Goal: Task Accomplishment & Management: Use online tool/utility

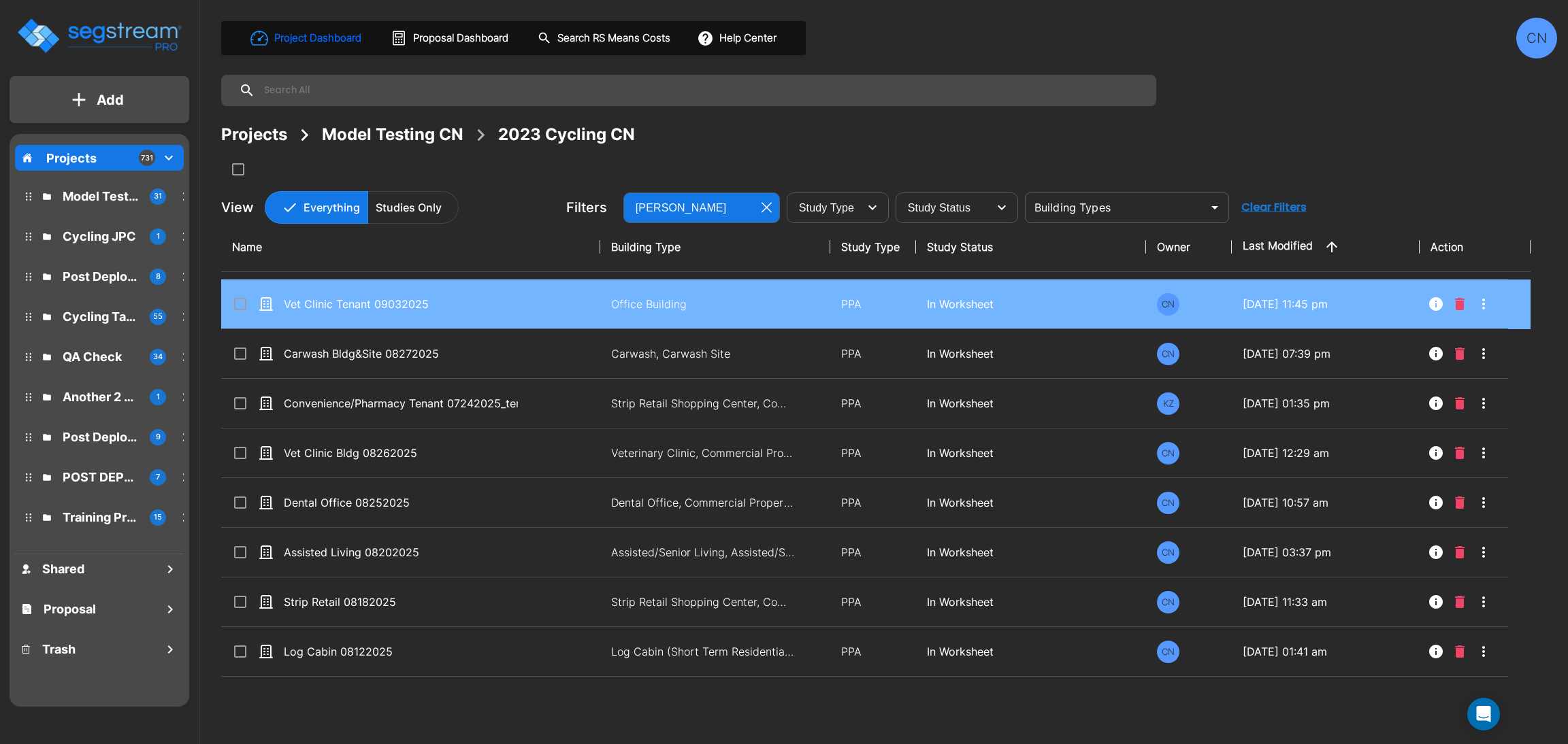
scroll to position [918, 0]
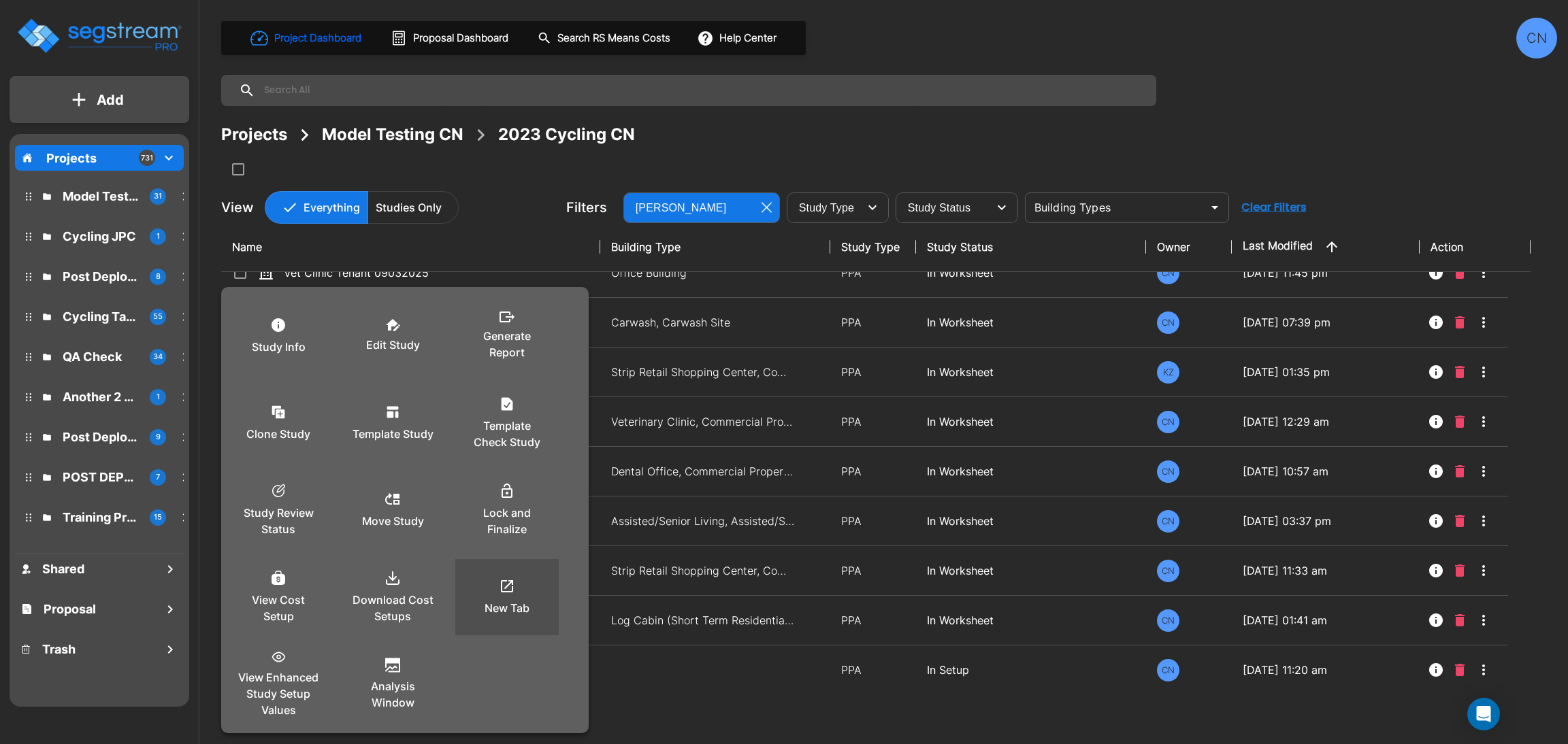
click at [514, 571] on div "New Tab" at bounding box center [507, 597] width 82 height 68
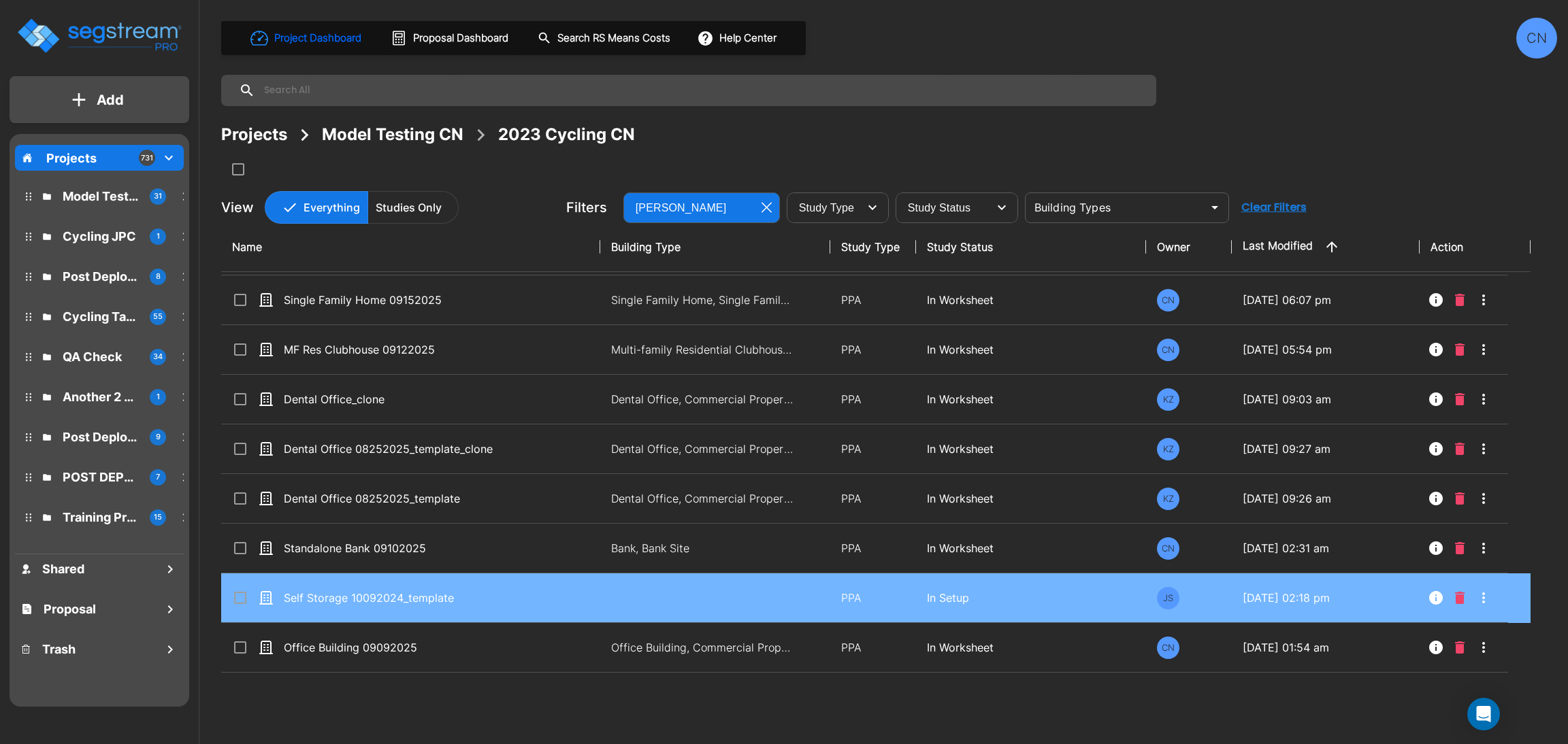
scroll to position [0, 0]
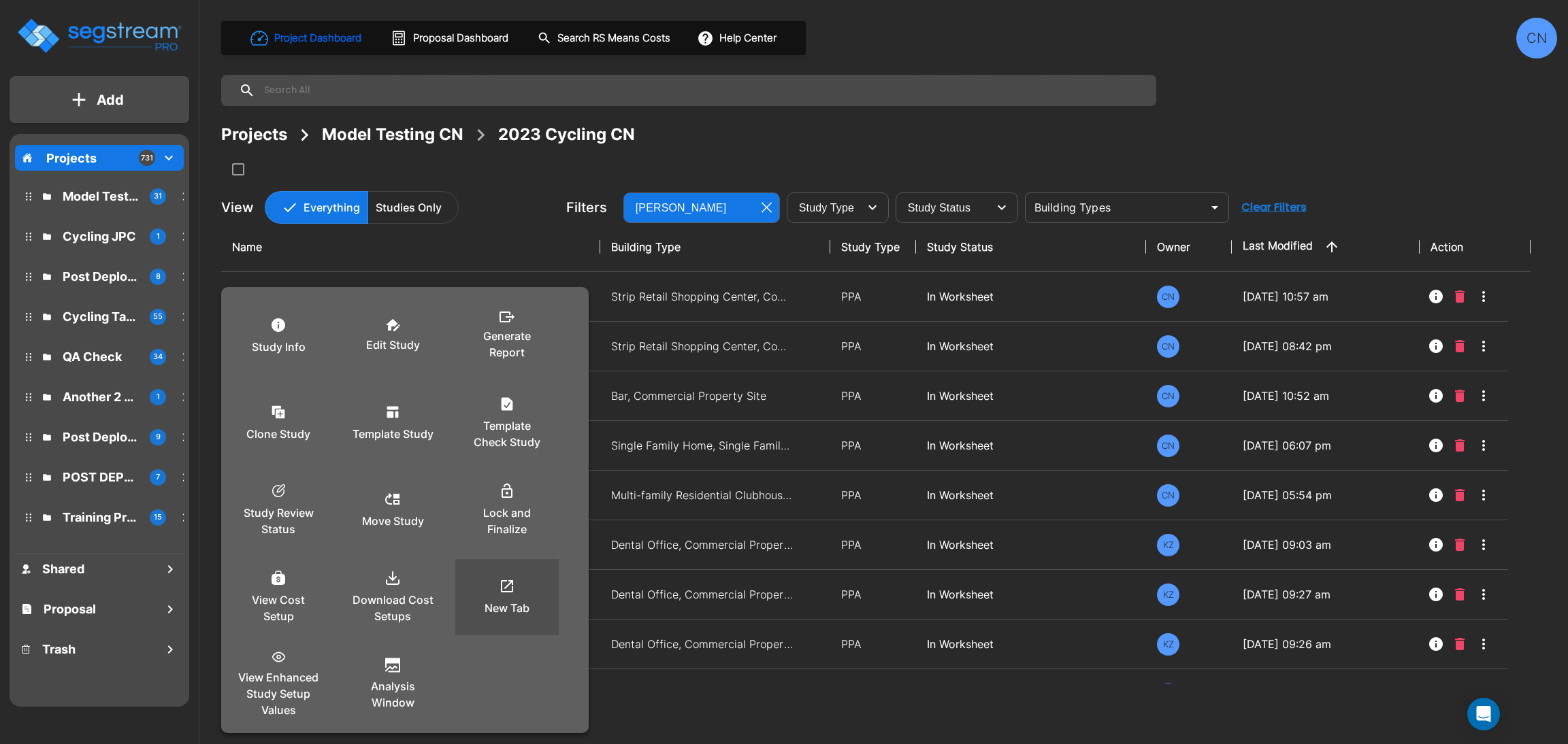
click at [528, 583] on div "New Tab" at bounding box center [507, 597] width 82 height 68
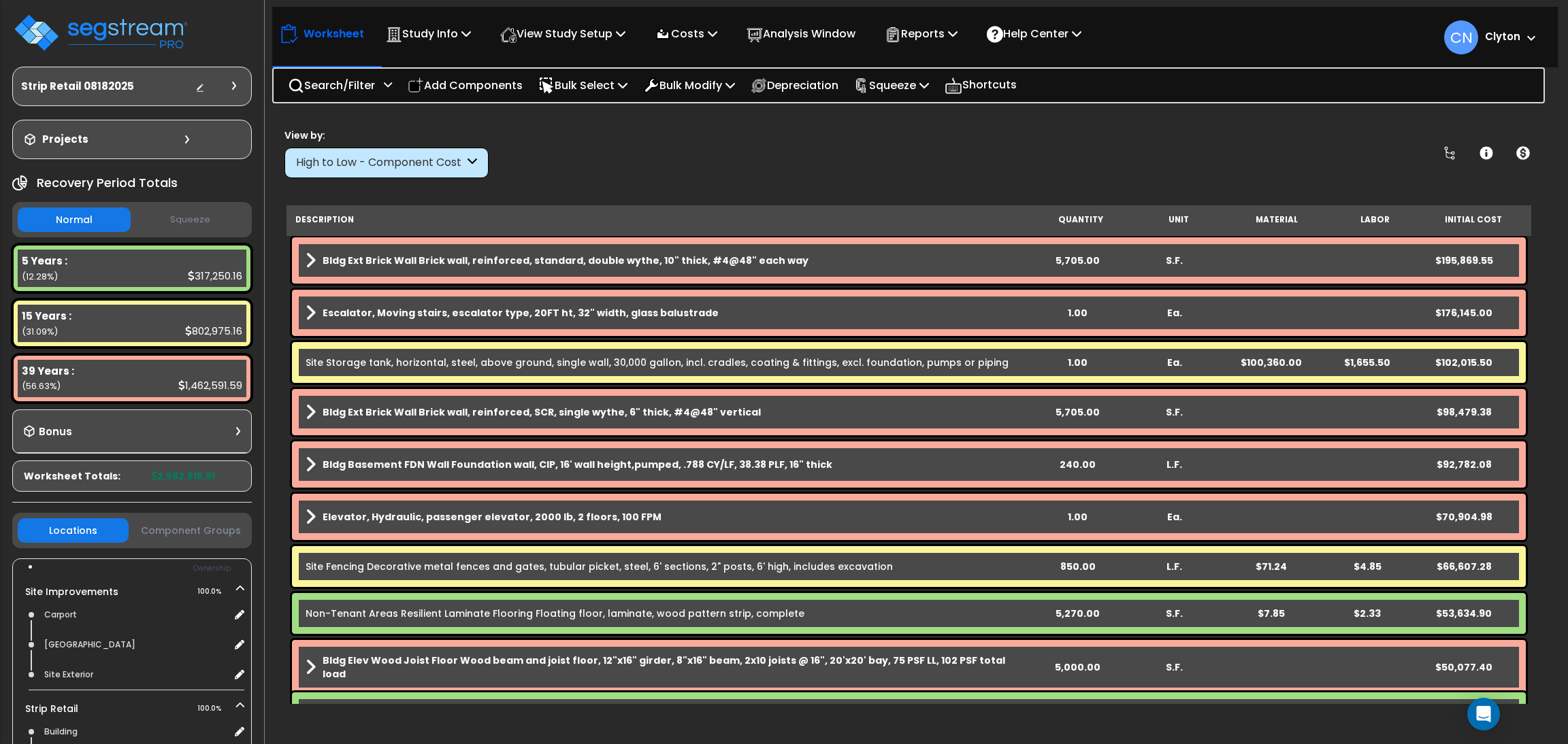
click at [1124, 168] on div "View by: High to Low - Component Cost High to Low - Component Cost" at bounding box center [909, 153] width 1258 height 51
click at [1268, 188] on div "Worksheet Study Info Study Setup Add Property Unit Template study Clone study CN" at bounding box center [908, 486] width 1285 height 744
click at [1183, 161] on div "View by: High to Low - Component Cost High to Low - Component Cost" at bounding box center [909, 153] width 1258 height 51
click at [736, 175] on div "View by: High to Low - Component Cost High to Low - Component Cost" at bounding box center [909, 153] width 1258 height 51
click at [1031, 155] on div "View by: High to Low - Component Cost High to Low - Component Cost" at bounding box center [909, 153] width 1258 height 51
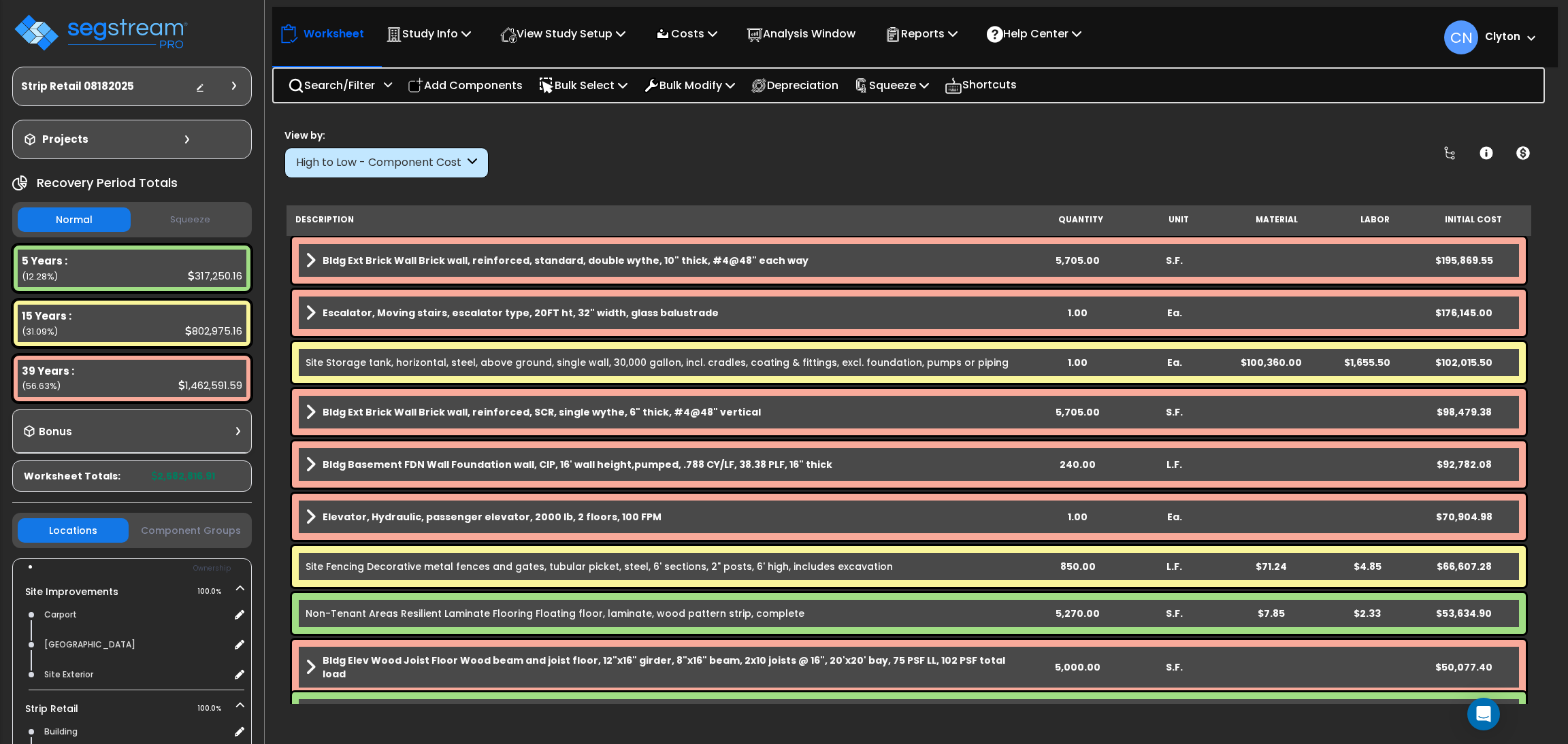
drag, startPoint x: 1551, startPoint y: 127, endPoint x: 1540, endPoint y: 119, distance: 13.6
click at [1551, 128] on div "Worksheet Study Info Study Setup Add Property Unit Template study Clone study CN" at bounding box center [908, 486] width 1285 height 744
click at [1406, 155] on div "View by: High to Low - Component Cost High to Low - Component Cost" at bounding box center [909, 153] width 1258 height 51
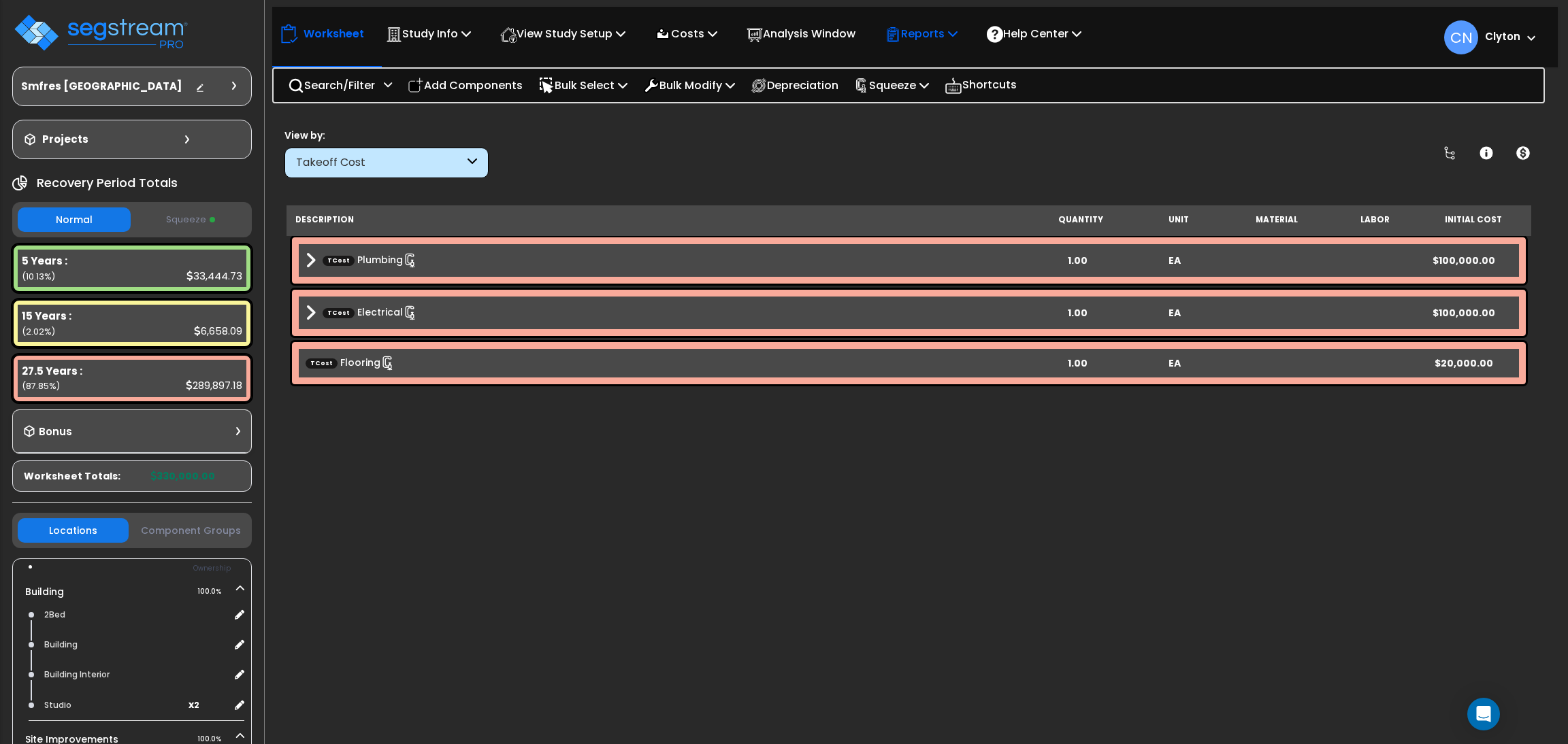
click at [945, 39] on p "Reports" at bounding box center [921, 33] width 73 height 18
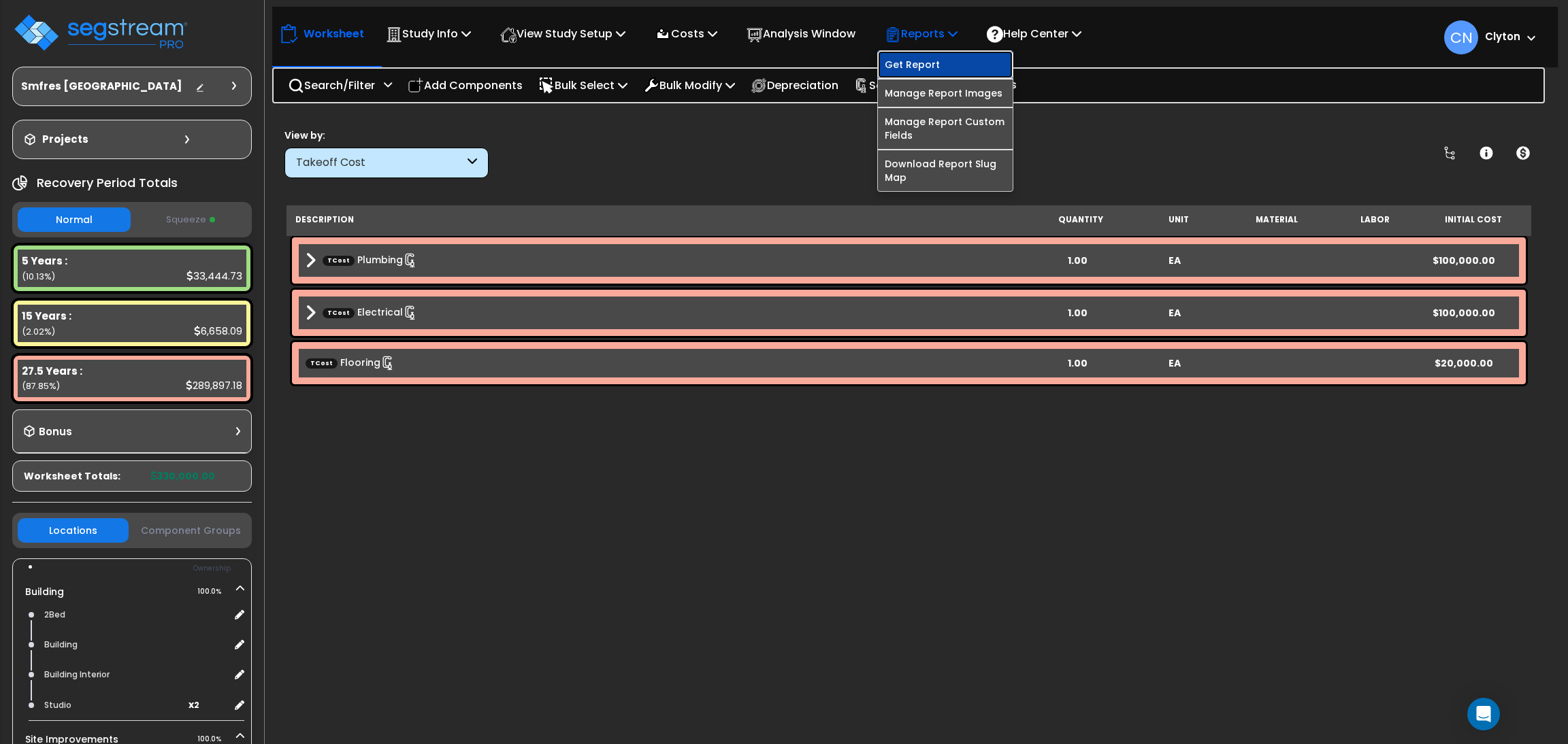
click at [945, 62] on link "Get Report" at bounding box center [945, 65] width 135 height 27
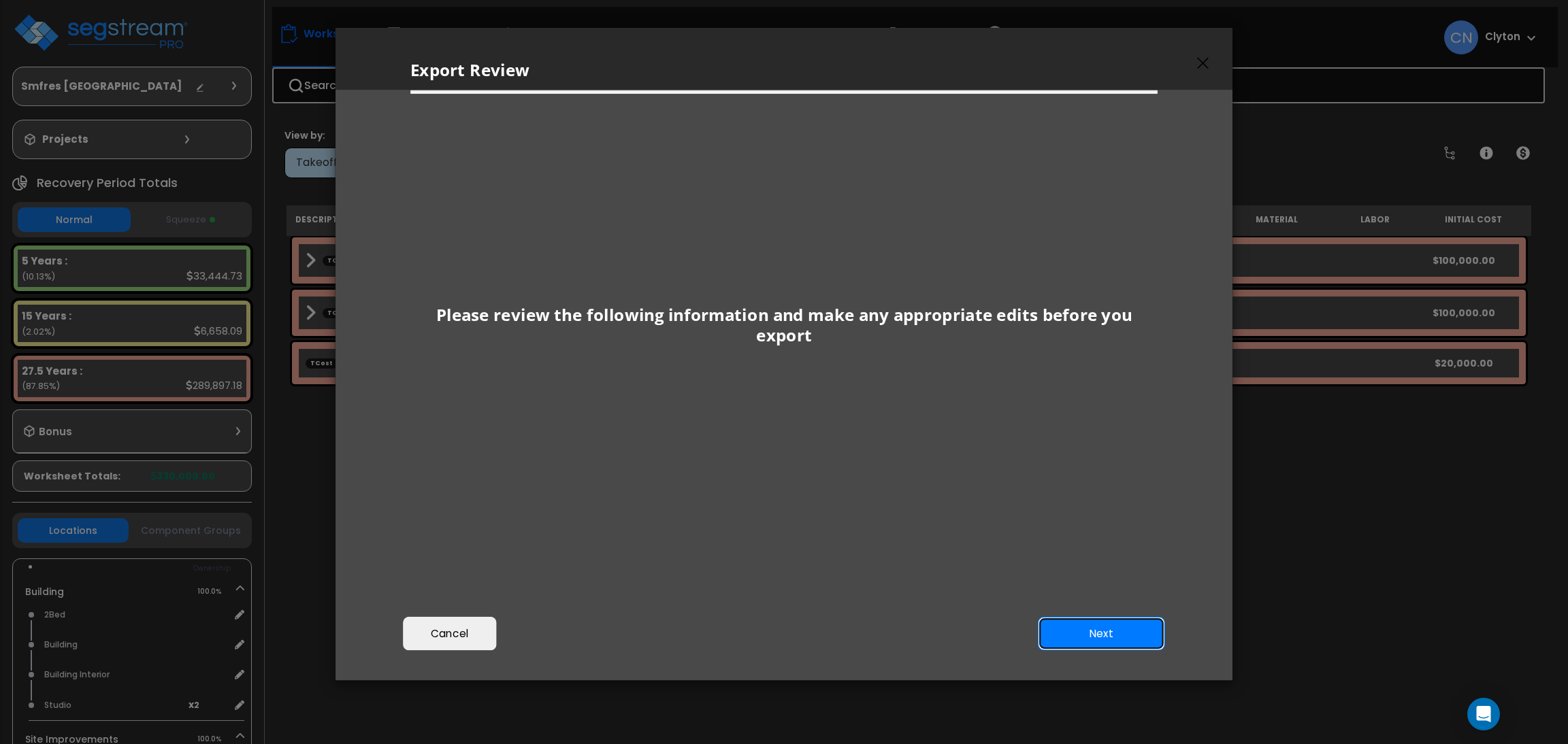
click at [1079, 624] on button "Next" at bounding box center [1102, 633] width 127 height 34
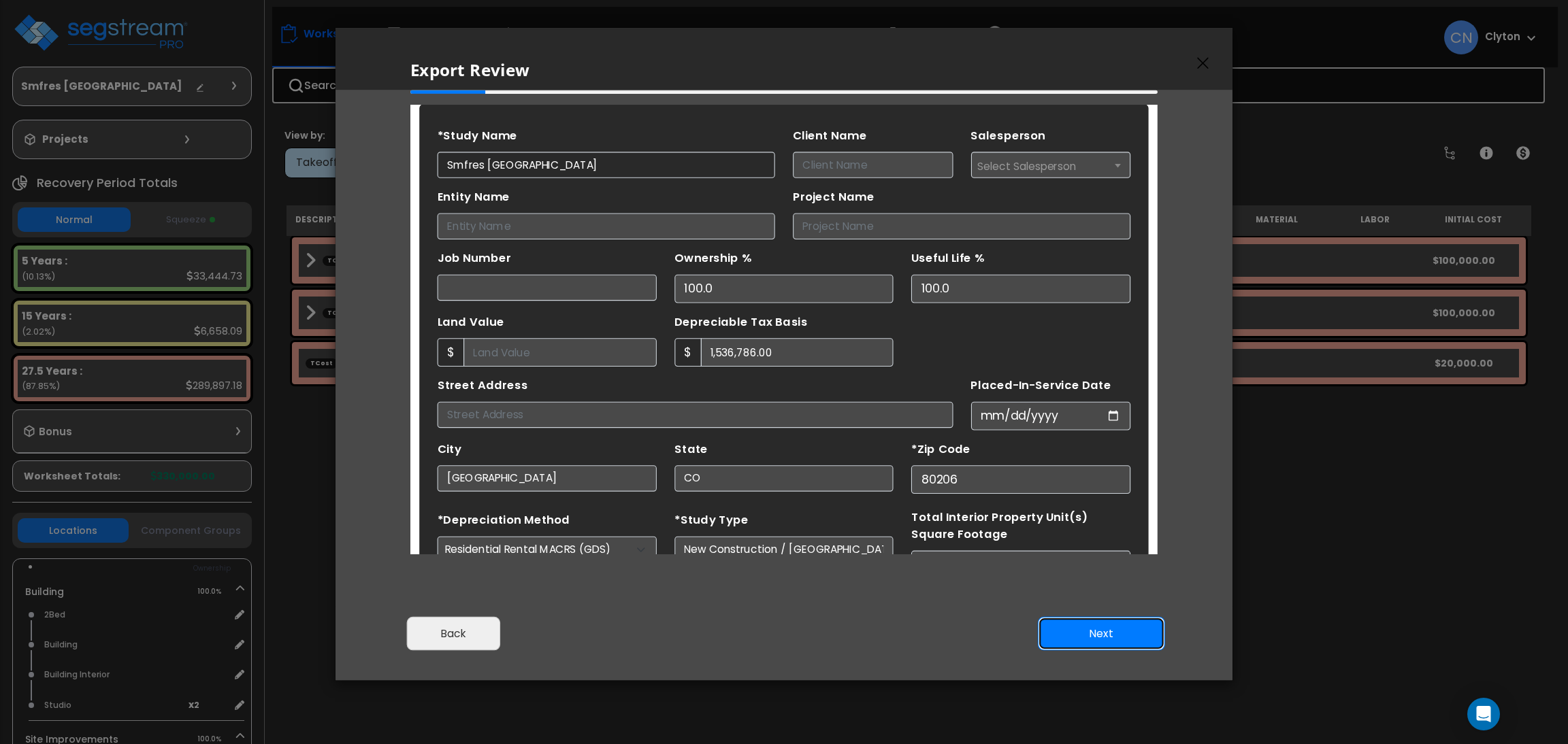
click at [1078, 628] on button "Next" at bounding box center [1102, 633] width 127 height 34
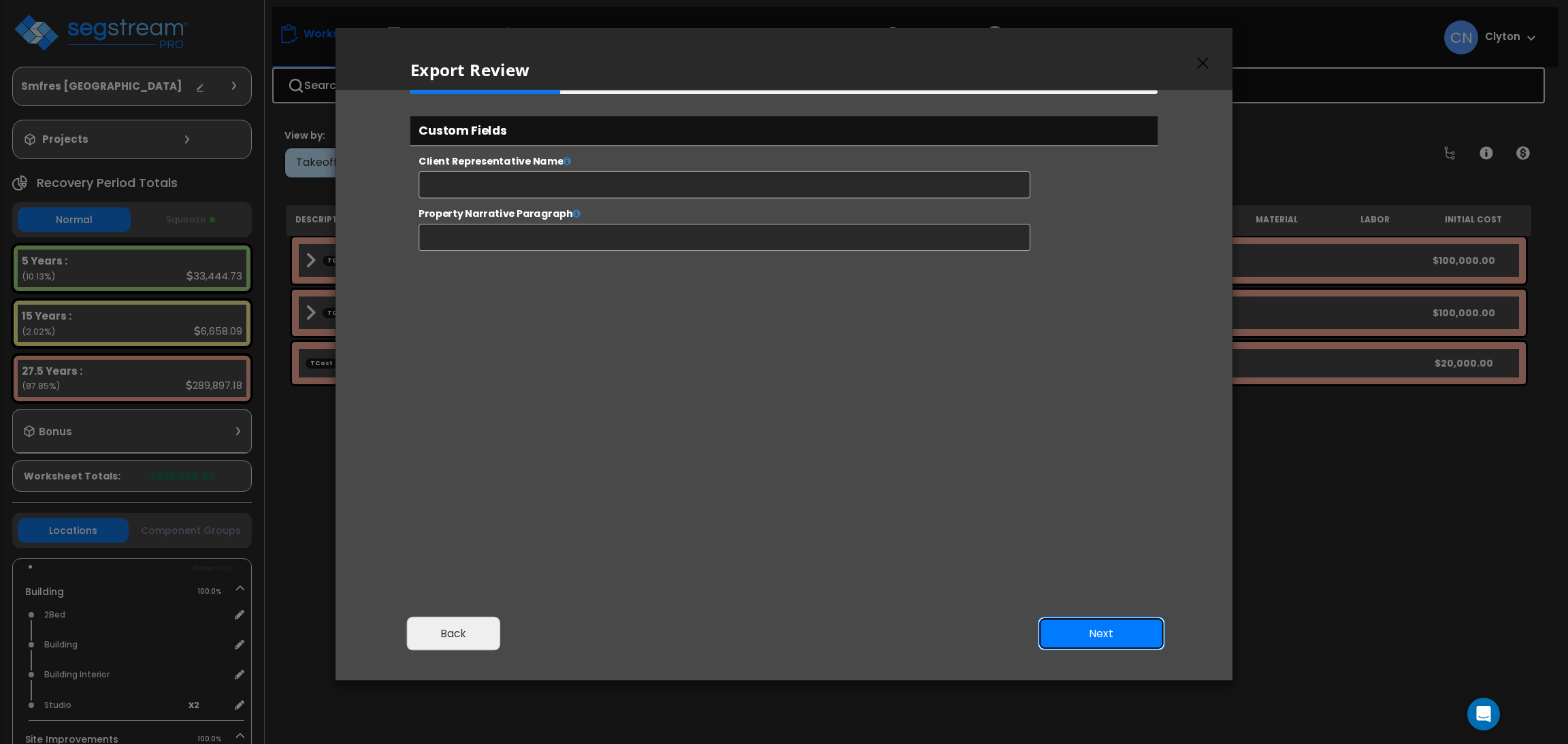
click at [1078, 628] on button "Next" at bounding box center [1102, 633] width 127 height 34
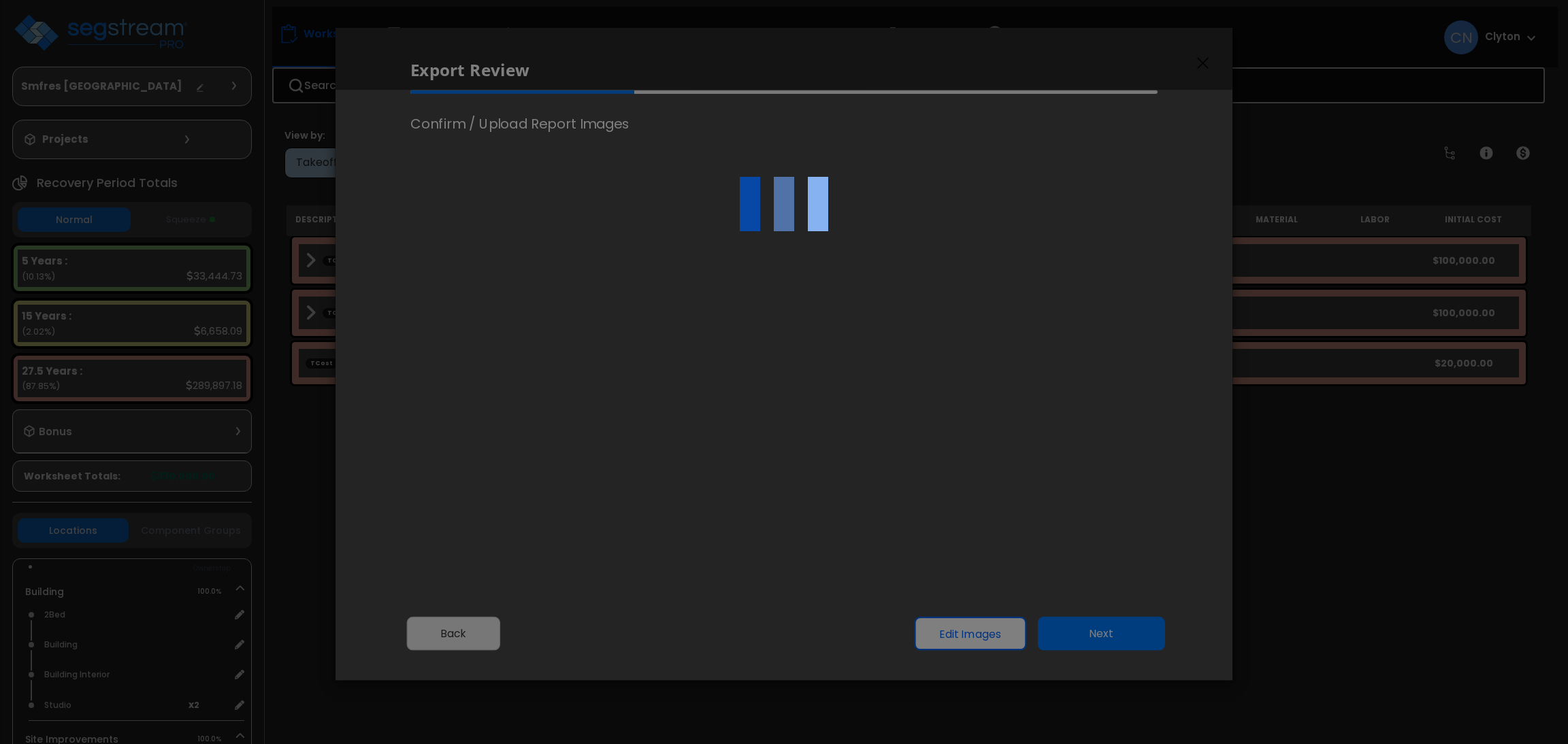
select select "2024"
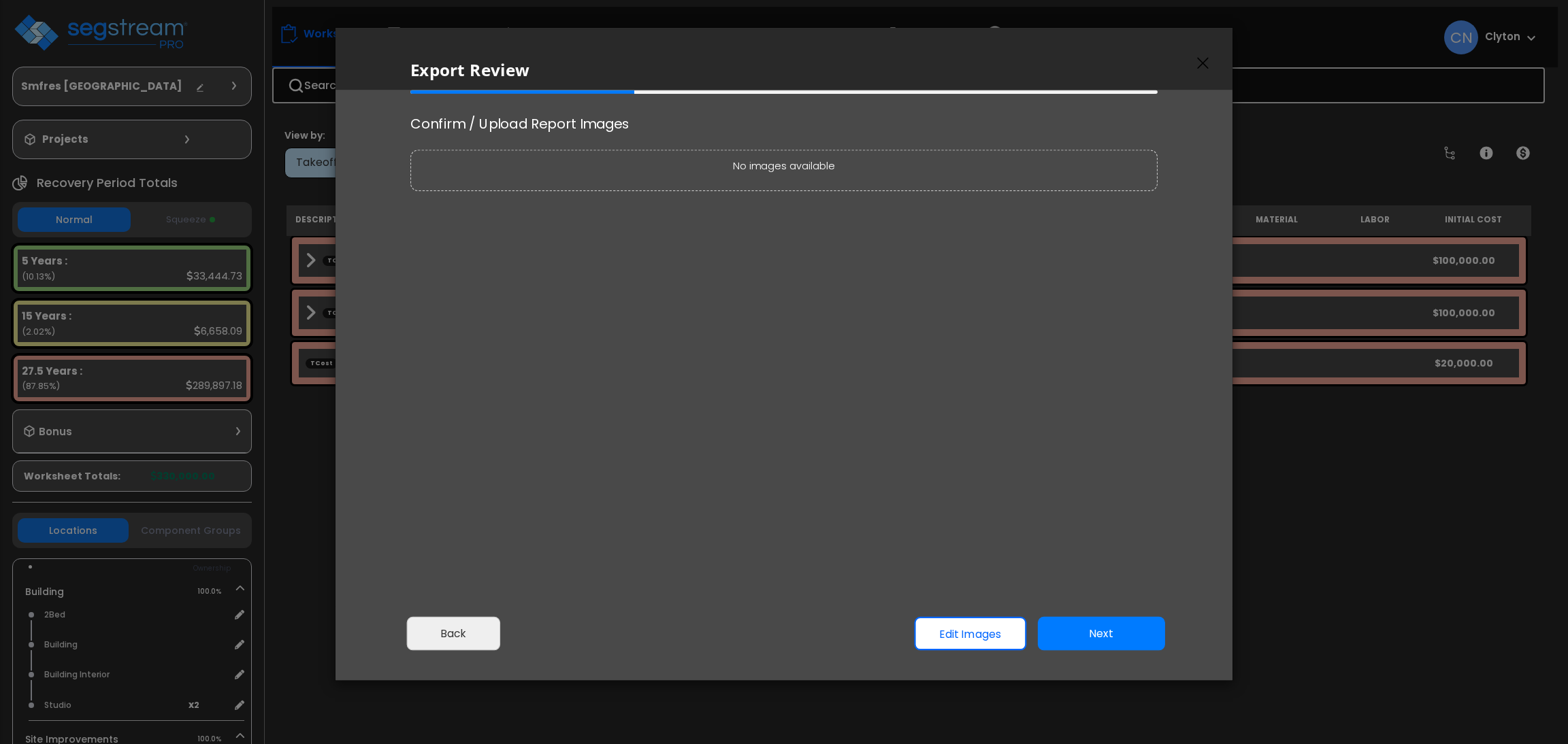
scroll to position [554, 34]
click at [1078, 628] on button "Next" at bounding box center [1102, 633] width 127 height 34
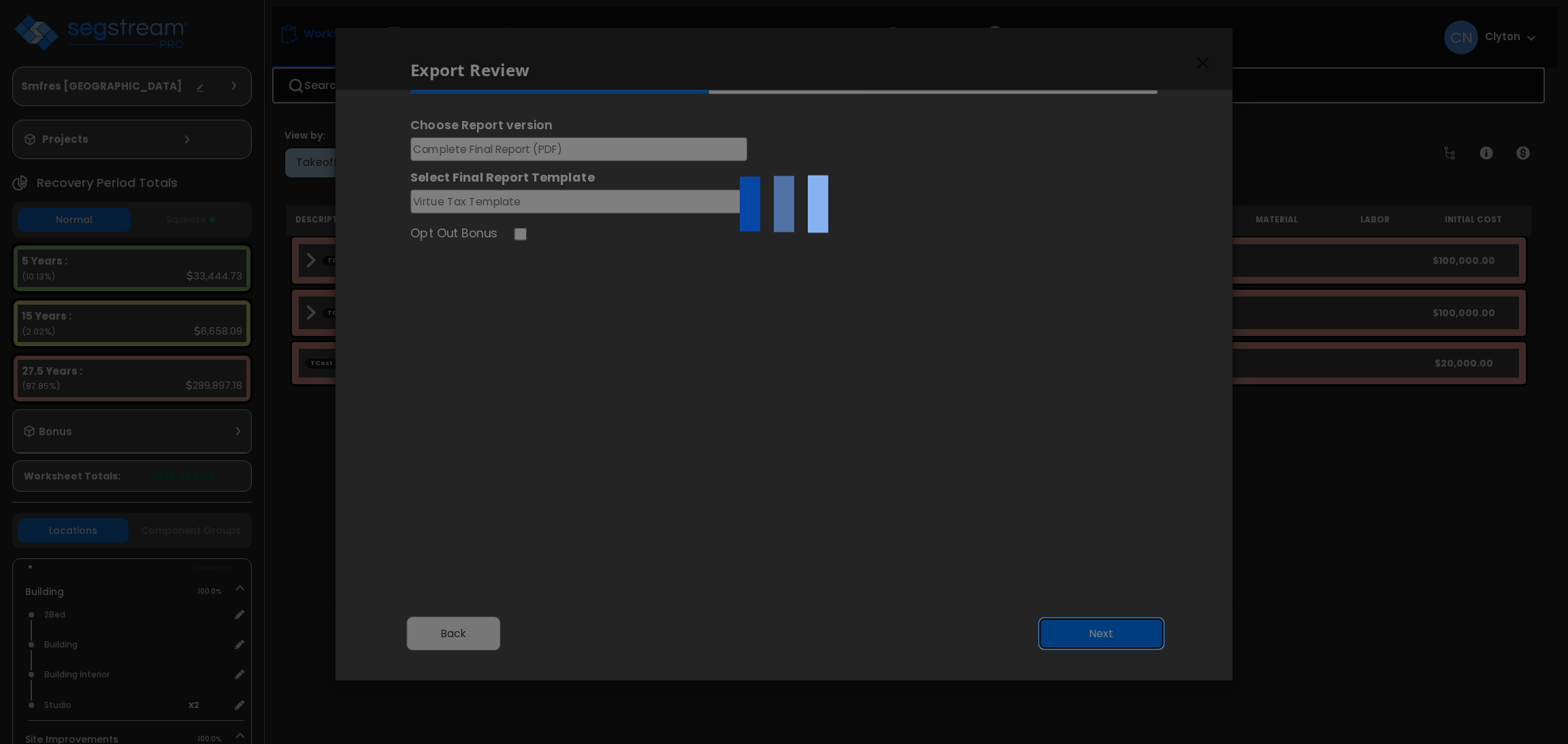
scroll to position [0, 0]
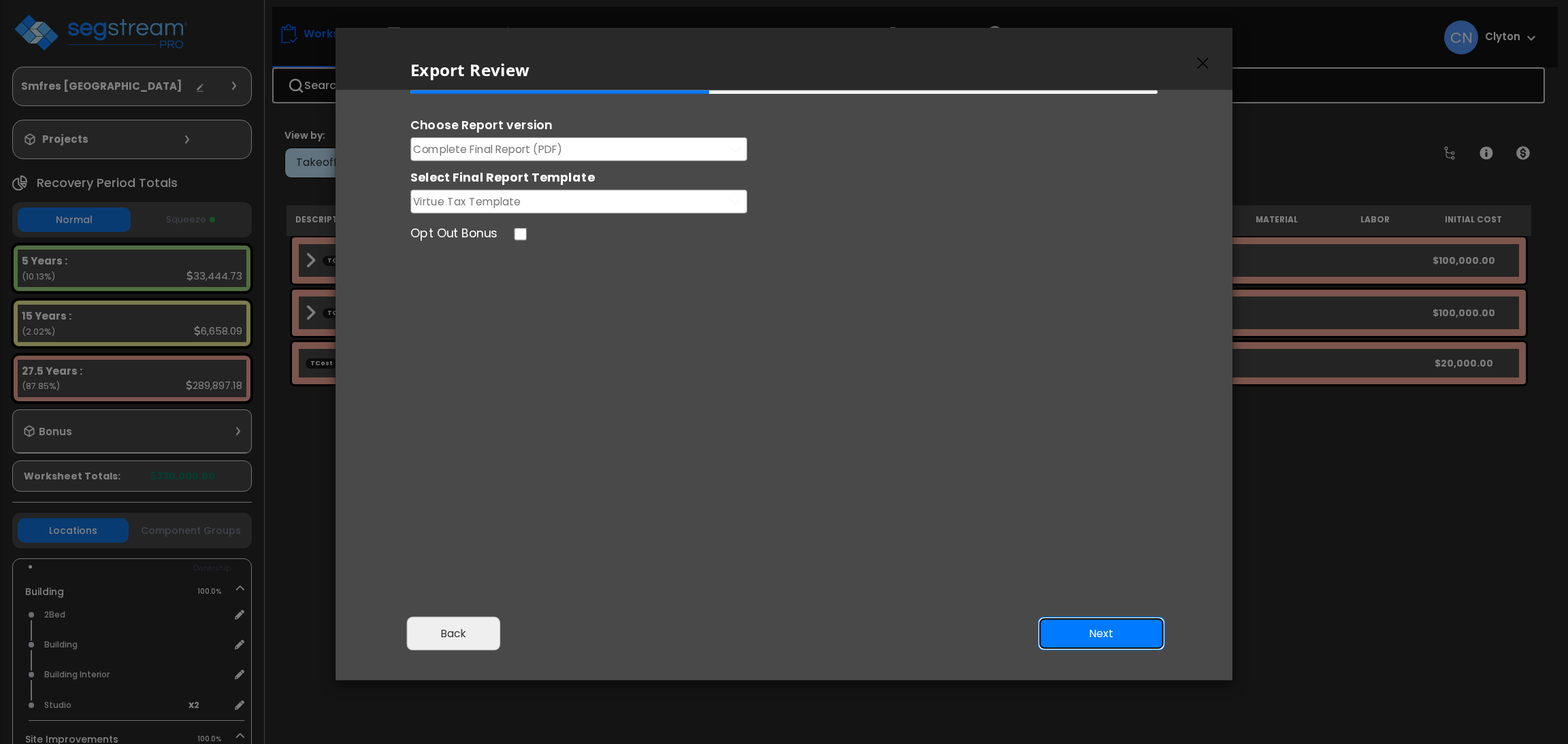
click at [1135, 635] on button "Next" at bounding box center [1102, 633] width 127 height 34
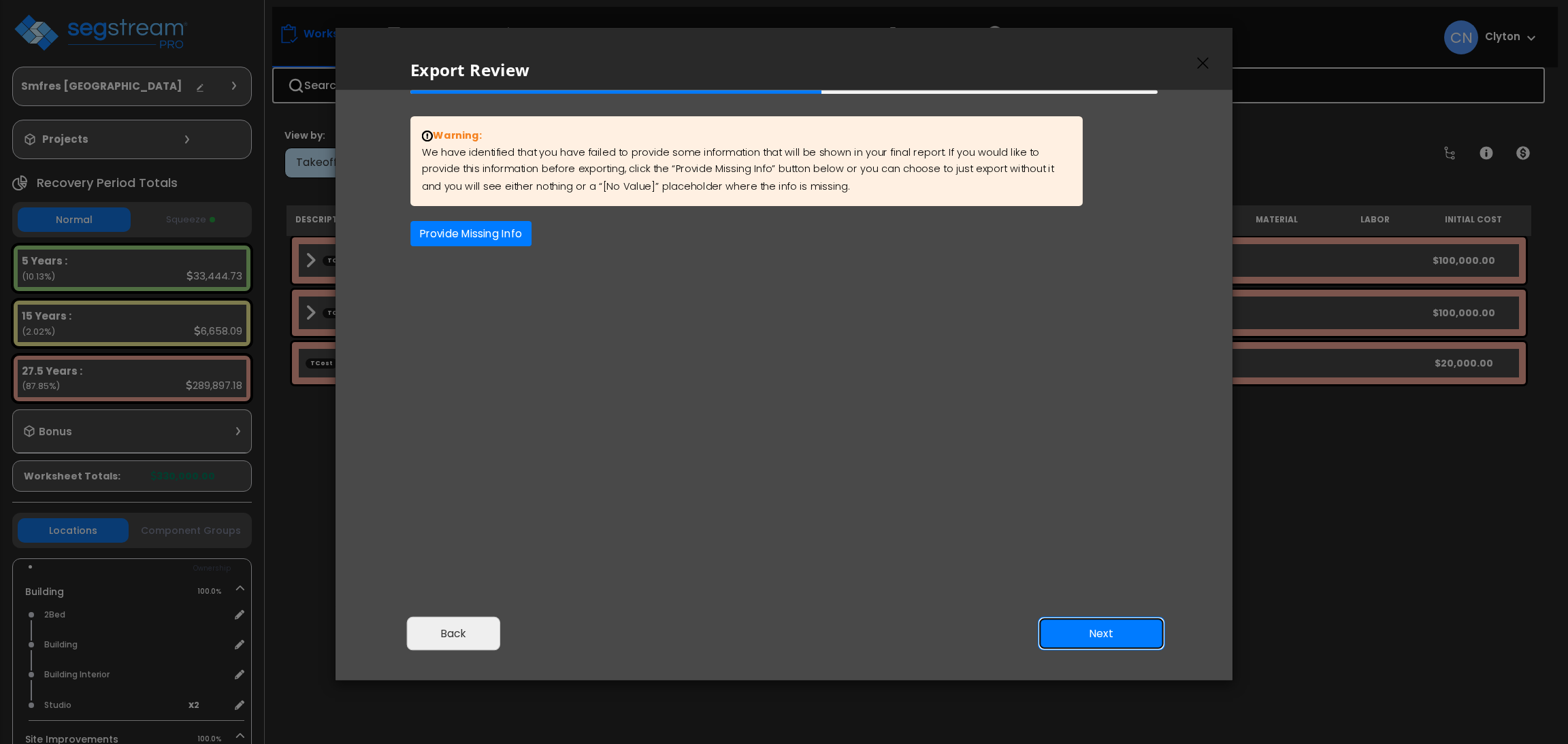
click at [1135, 635] on button "Next" at bounding box center [1102, 633] width 127 height 34
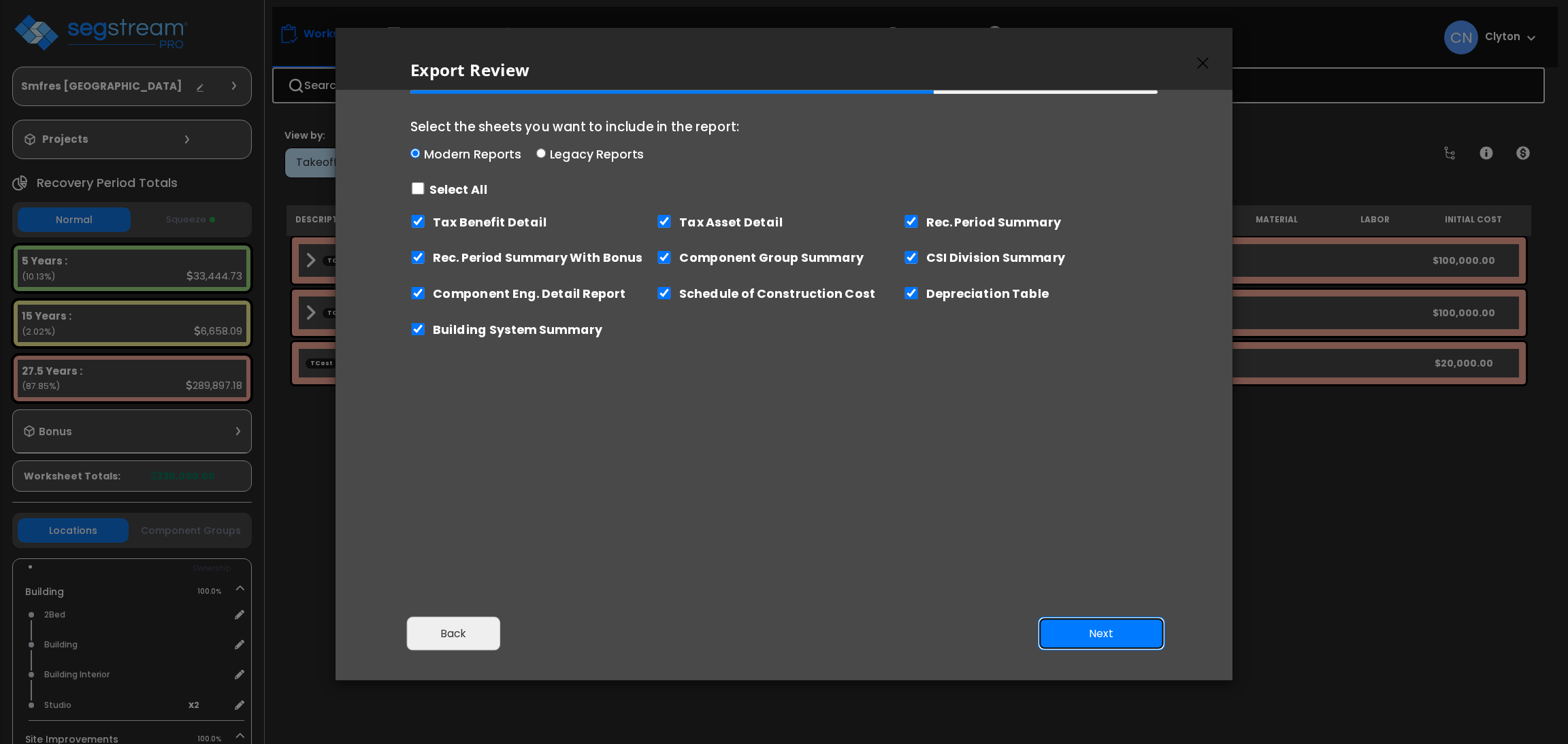
click at [1135, 635] on button "Next" at bounding box center [1102, 633] width 127 height 34
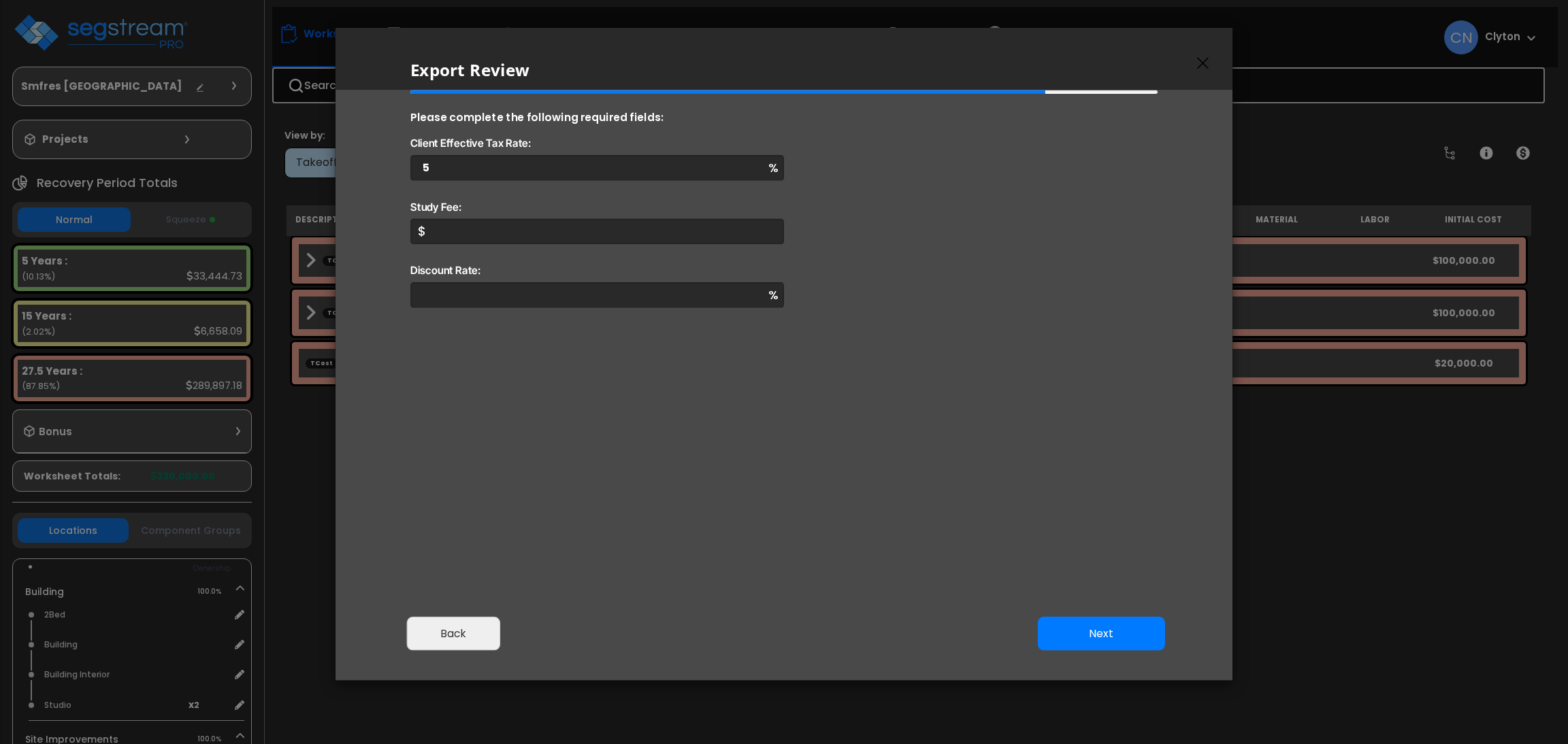
type input "5"
click at [597, 245] on div "$" at bounding box center [784, 240] width 770 height 43
click at [595, 234] on input "Study Fee:" at bounding box center [597, 231] width 374 height 25
type input "500,000"
click at [642, 299] on input "Discount Rate:" at bounding box center [597, 295] width 374 height 25
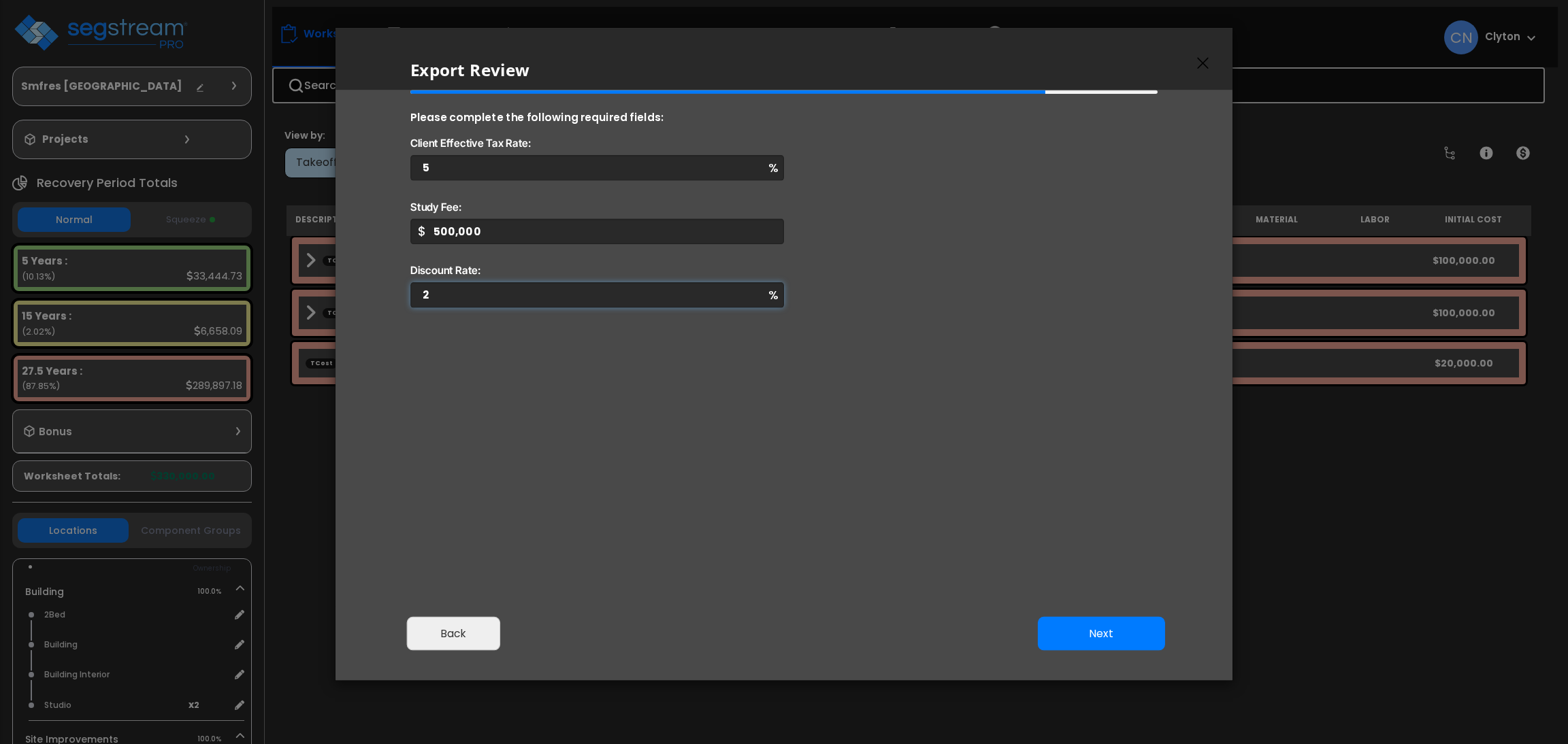
type input "2"
click at [1105, 650] on button "Next" at bounding box center [1102, 633] width 127 height 34
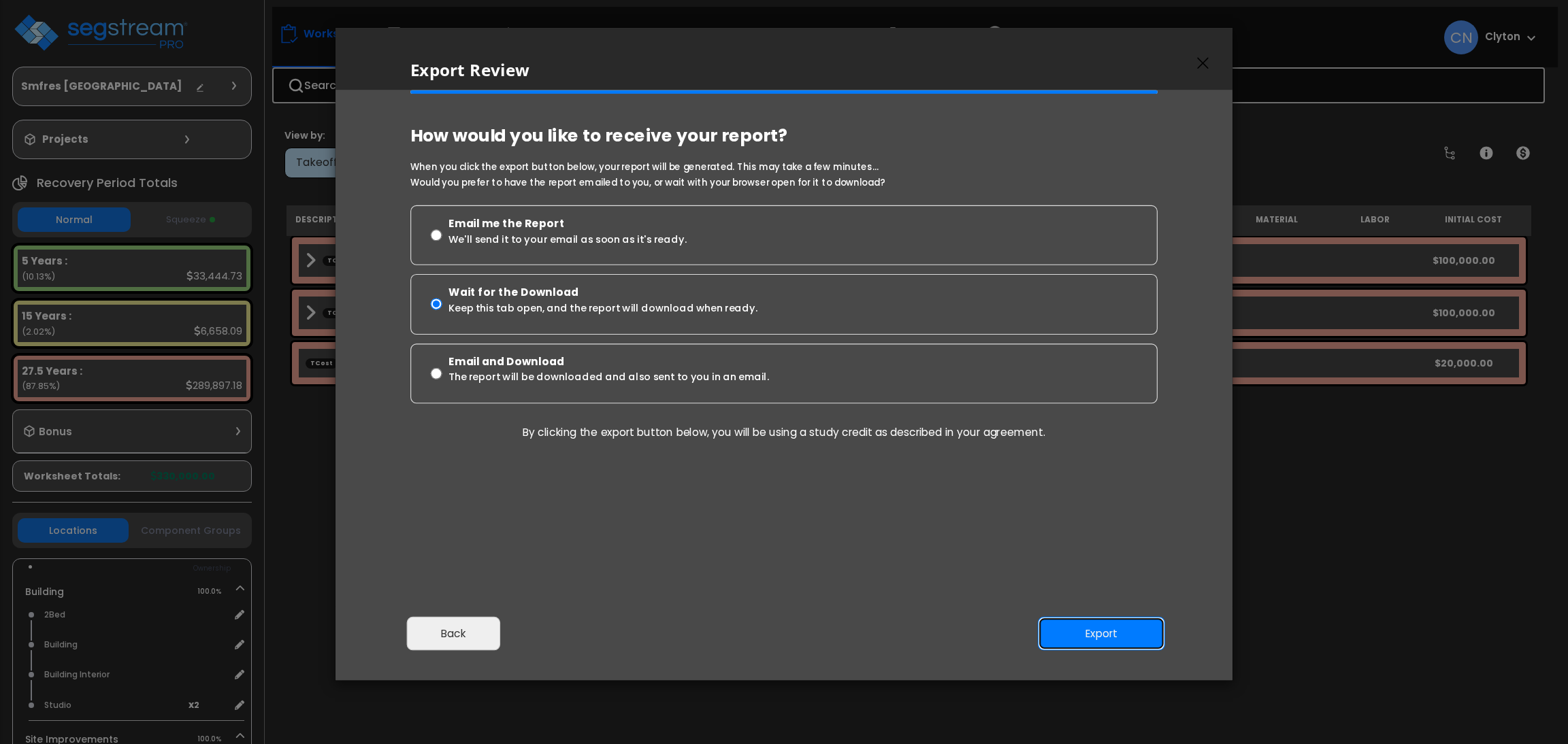
click at [1105, 636] on button "Export" at bounding box center [1102, 633] width 127 height 34
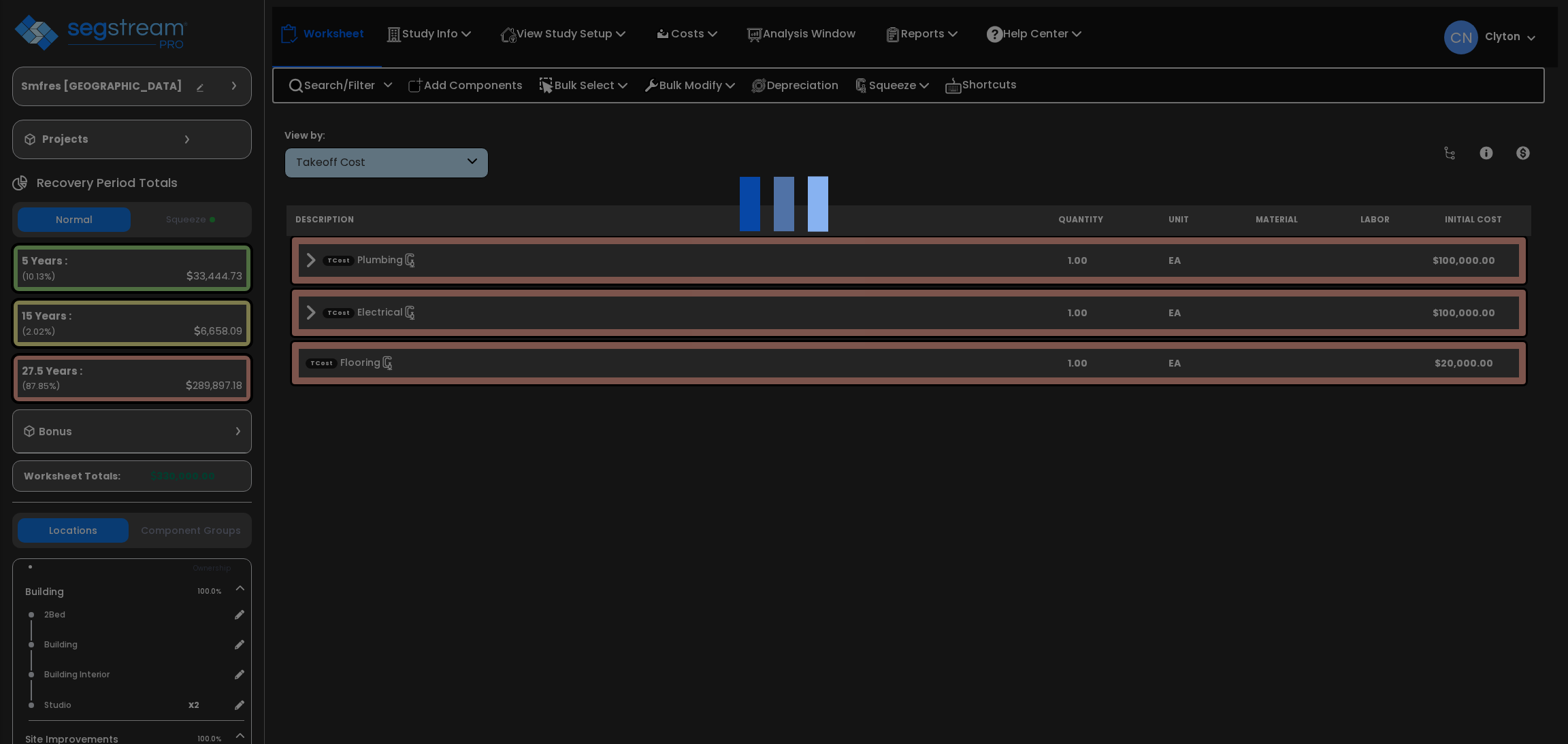
click at [839, 485] on div at bounding box center [784, 372] width 1568 height 744
